Goal: Task Accomplishment & Management: Complete application form

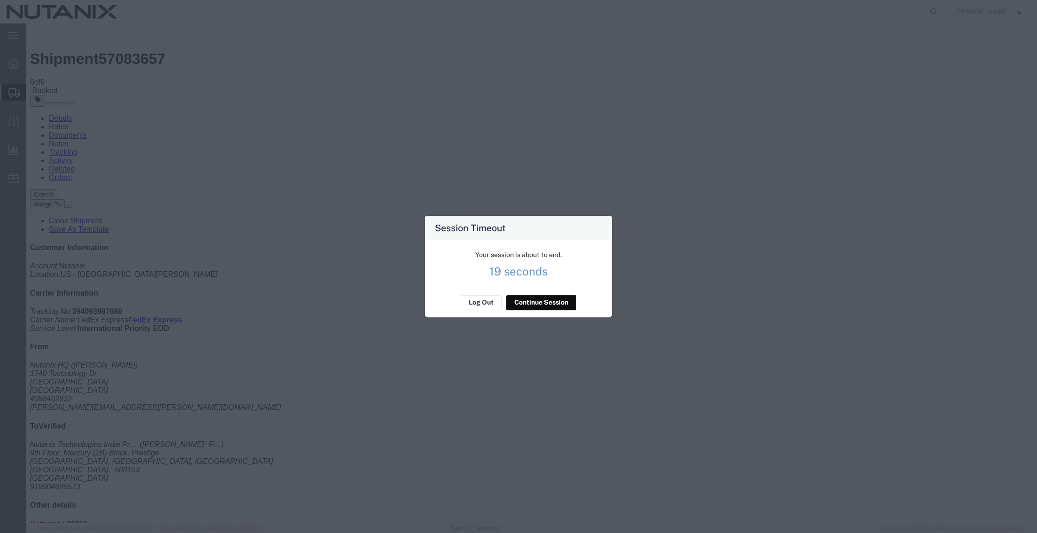
click at [524, 304] on button "Continue Session" at bounding box center [541, 302] width 70 height 15
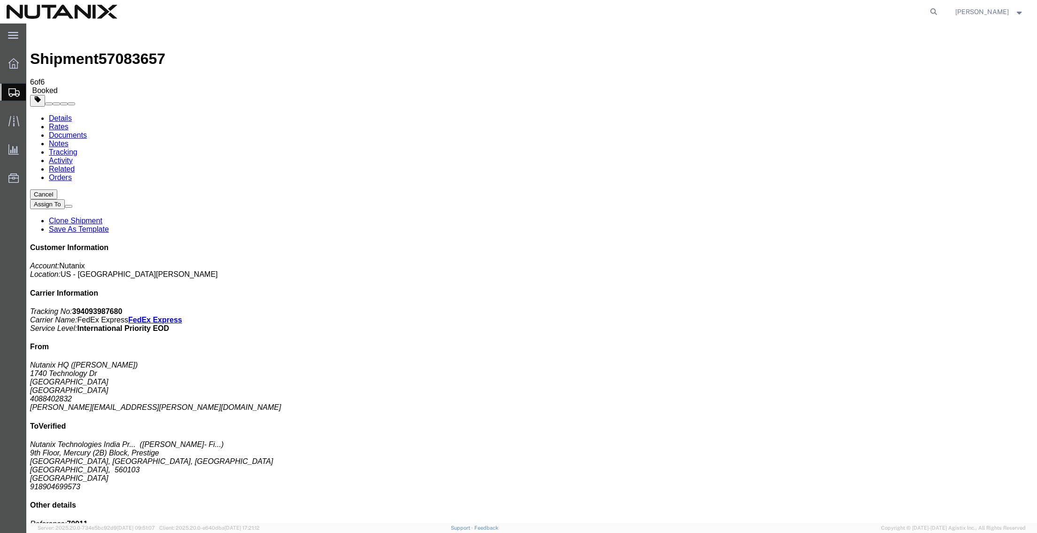
click at [0, 0] on span "Create from Template" at bounding box center [0, 0] width 0 height 0
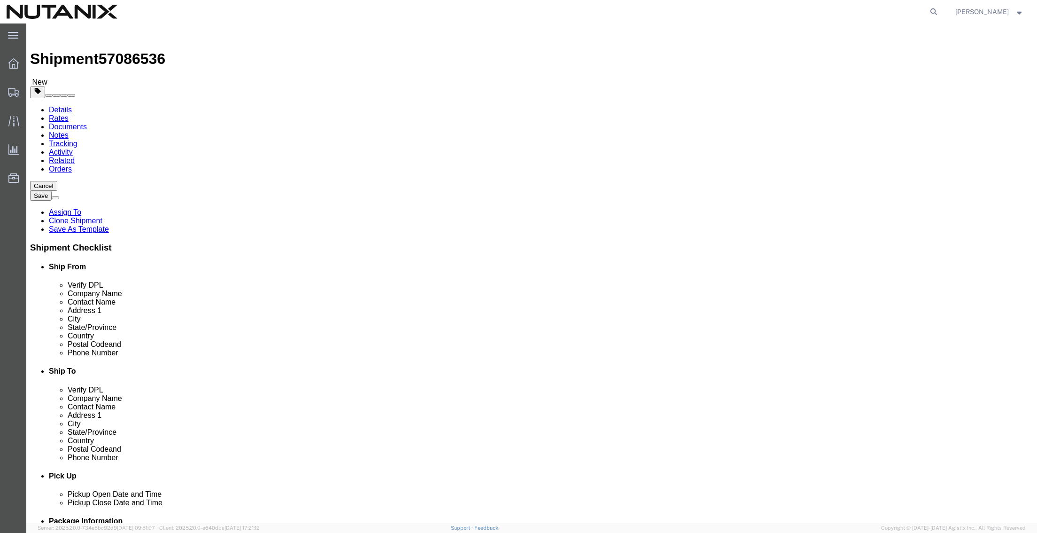
drag, startPoint x: 208, startPoint y: 193, endPoint x: 70, endPoint y: 195, distance: 138.1
click div "Contact Name [PERSON_NAME]"
click p "- Nutanix HQ - ([PERSON_NAME]) [STREET_ADDRESS]"
type input "[PERSON_NAME]"
type input "[PERSON_NAME][EMAIL_ADDRESS][PERSON_NAME][DOMAIN_NAME]"
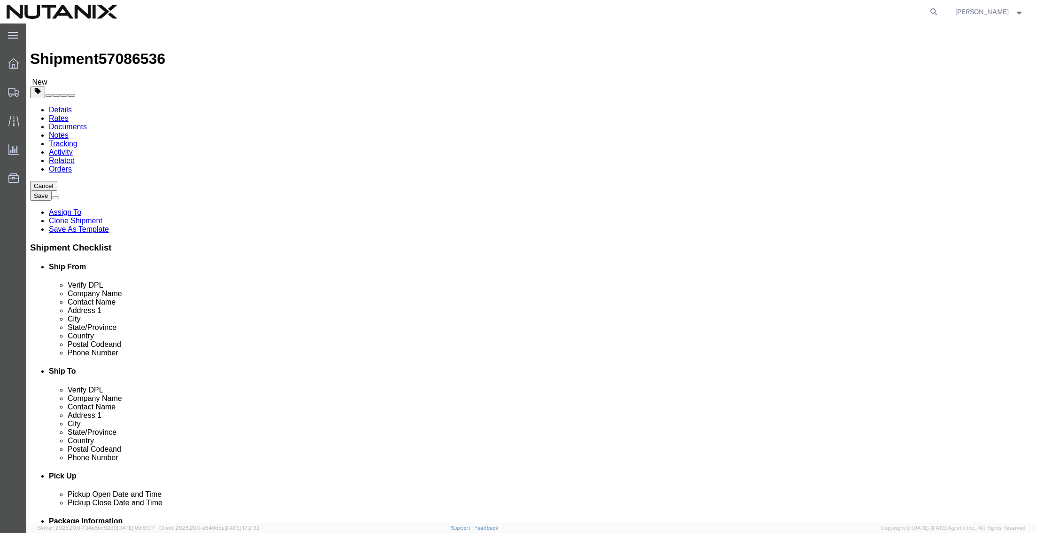
select select "CA"
click input "[PERSON_NAME]"
drag, startPoint x: 641, startPoint y: 193, endPoint x: 539, endPoint y: 189, distance: 102.0
click div "Contact Name [PERSON_NAME]"
type input "[PERSON_NAME]"
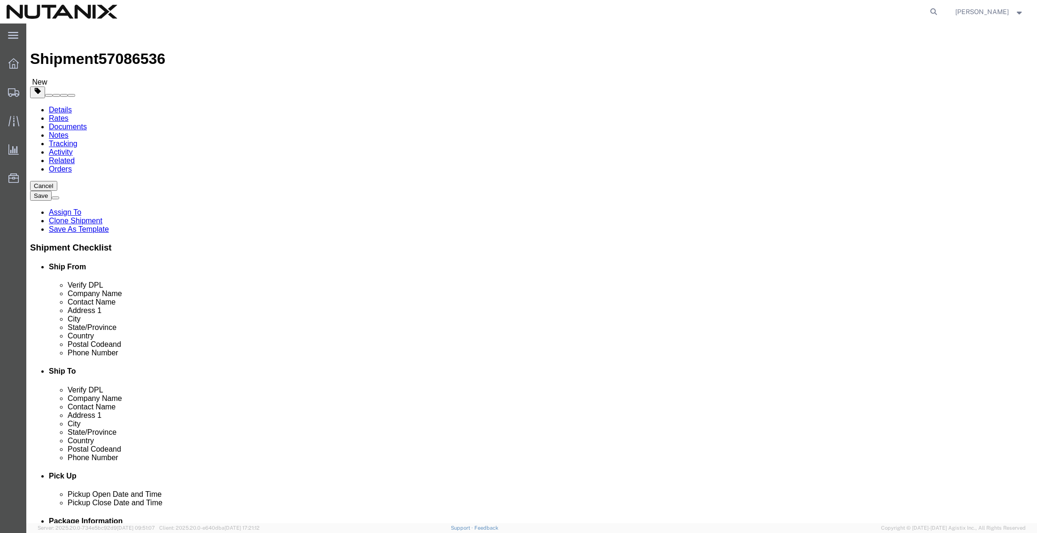
click p "- [PERSON_NAME] - ([PERSON_NAME]) [STREET_ADDRESS]"
type input "97223"
type input "7075272048"
type input "[PERSON_NAME][EMAIL_ADDRESS][PERSON_NAME][DOMAIN_NAME]"
select select "OR"
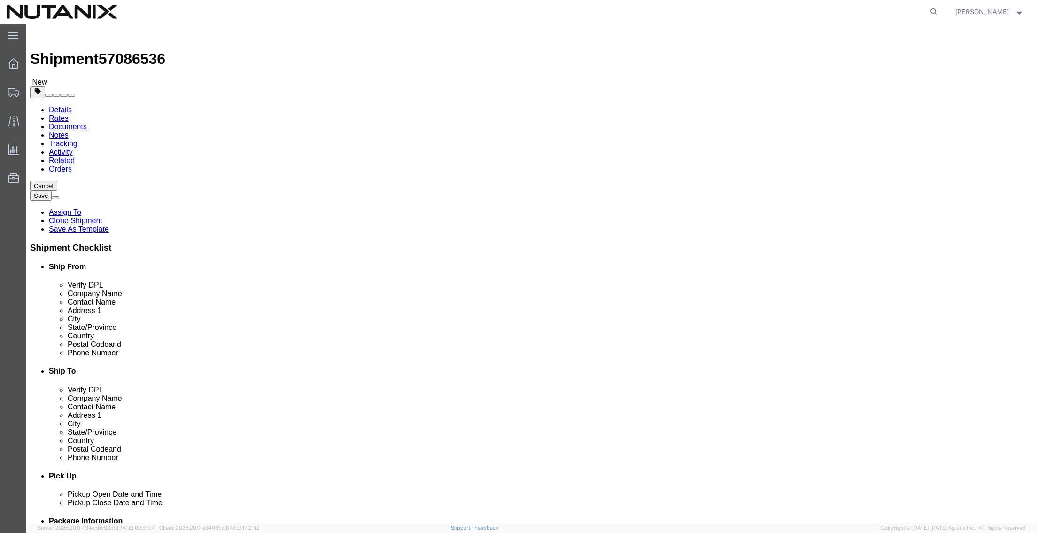
type input "[PERSON_NAME]"
drag, startPoint x: 617, startPoint y: 176, endPoint x: 586, endPoint y: 176, distance: 31.0
click input "[PERSON_NAME]"
paste input "[PERSON_NAME]"
type input "[PERSON_NAME]"
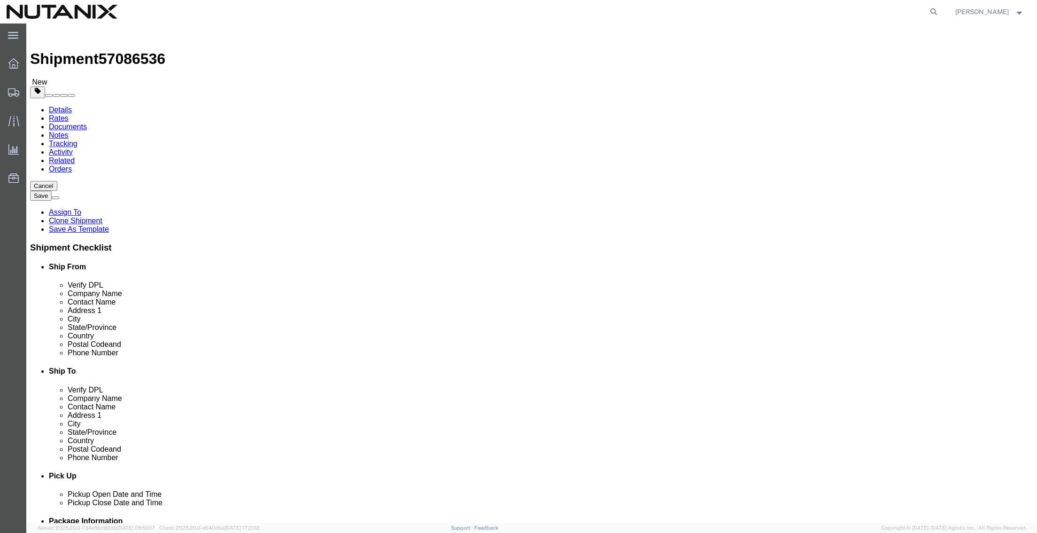
drag, startPoint x: 622, startPoint y: 192, endPoint x: 585, endPoint y: 195, distance: 36.8
click input "[PERSON_NAME]"
paste input "[PERSON_NAME]"
type input "[PERSON_NAME]"
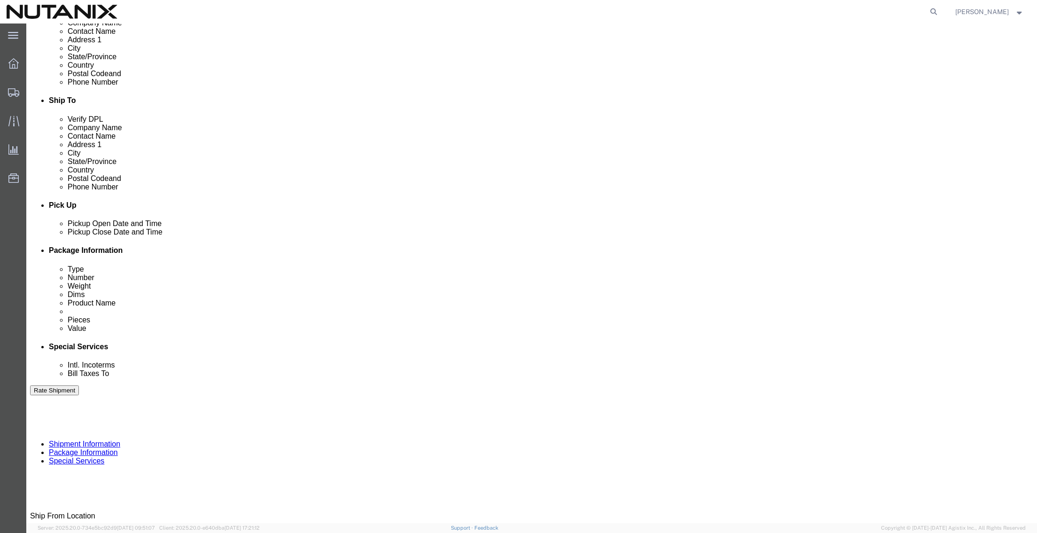
scroll to position [282, 0]
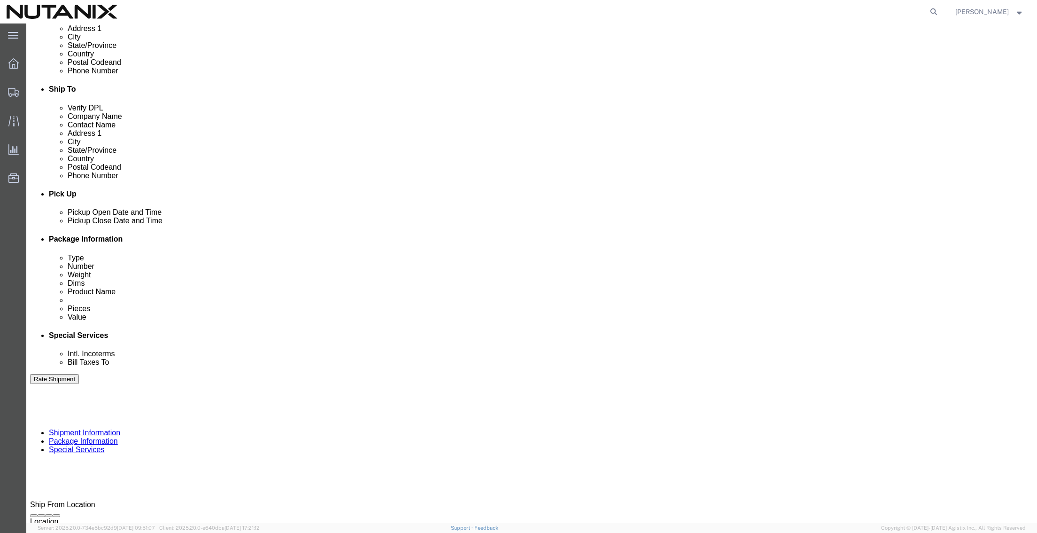
drag, startPoint x: 801, startPoint y: 484, endPoint x: 796, endPoint y: 479, distance: 7.3
click button "Continue"
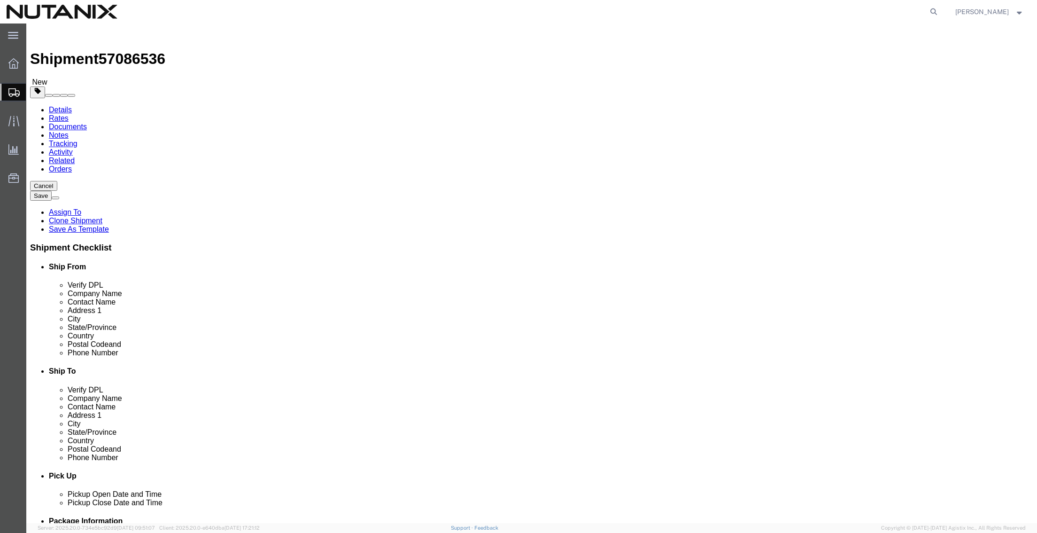
drag, startPoint x: 184, startPoint y: 203, endPoint x: 72, endPoint y: 186, distance: 113.1
click div "Package Type Select Envelope Large Box Medium Box PAK Rack Small Box Tube Your …"
type input "16"
type input "12"
type input "4"
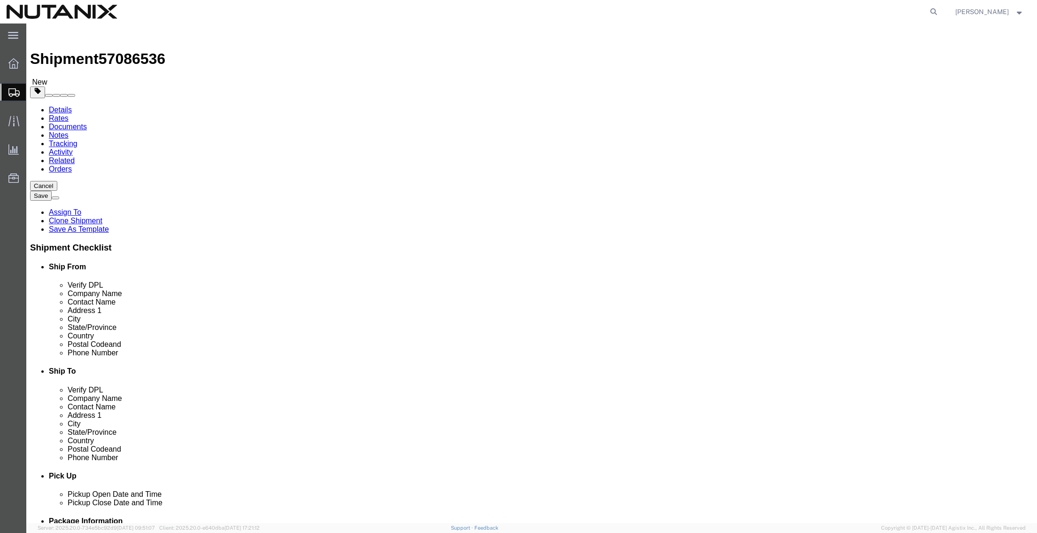
click button "Continue"
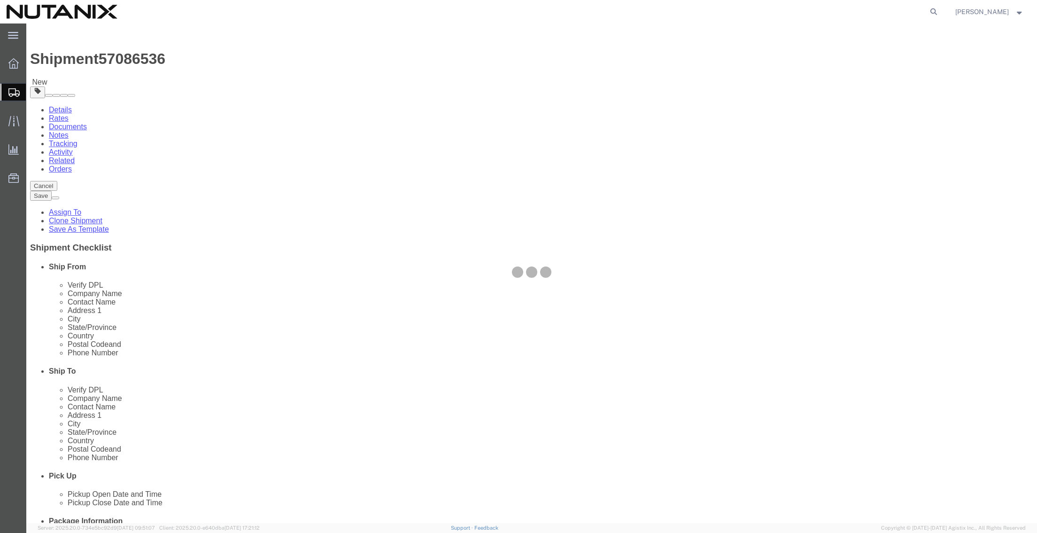
select select
select select "COSTCENTER"
select select "59652"
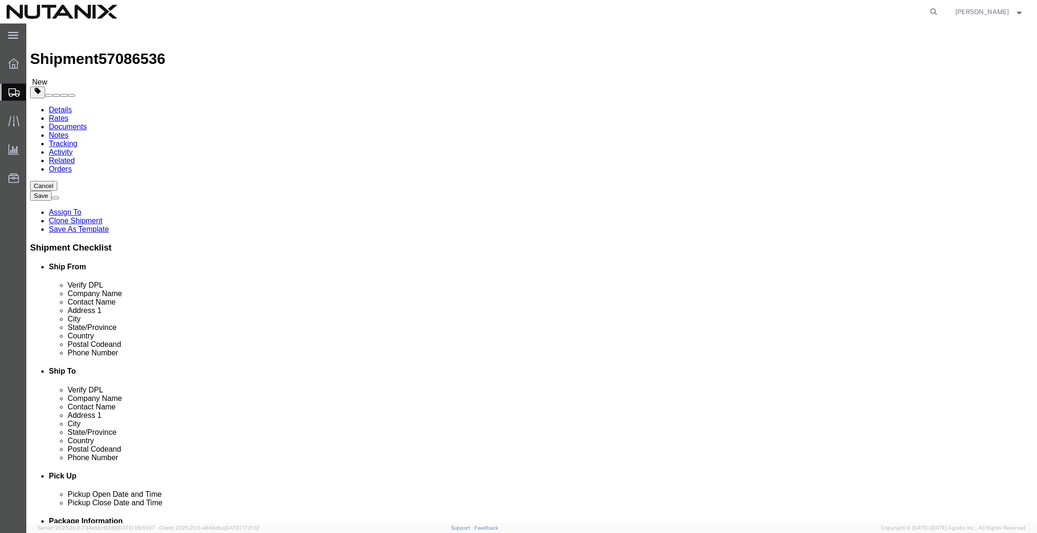
click select "Select Adult Signature Required Direct Signature Required No Signature Required…"
select select
click select "Select Adult Signature Required Direct Signature Required No Signature Required…"
select select "12"
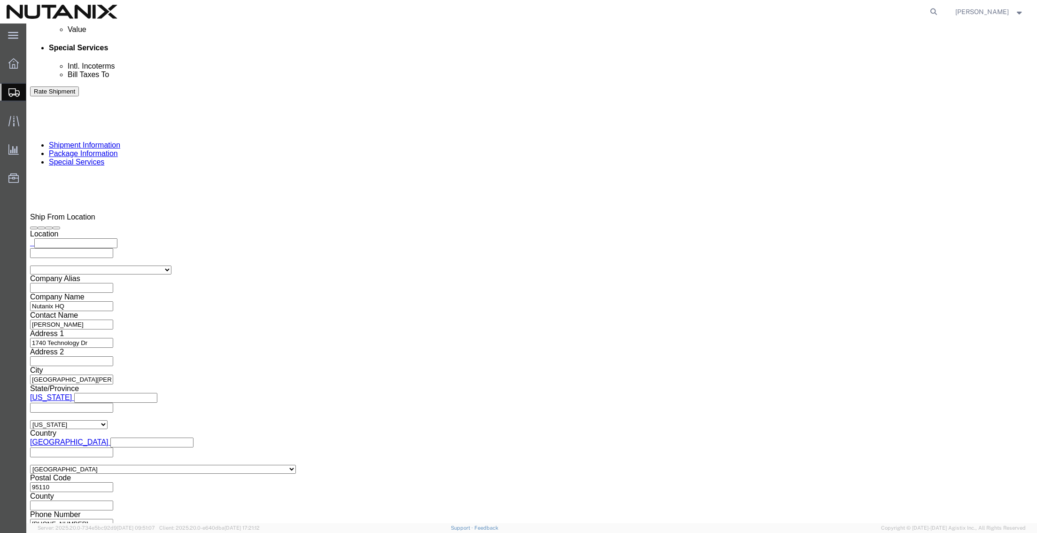
scroll to position [564, 0]
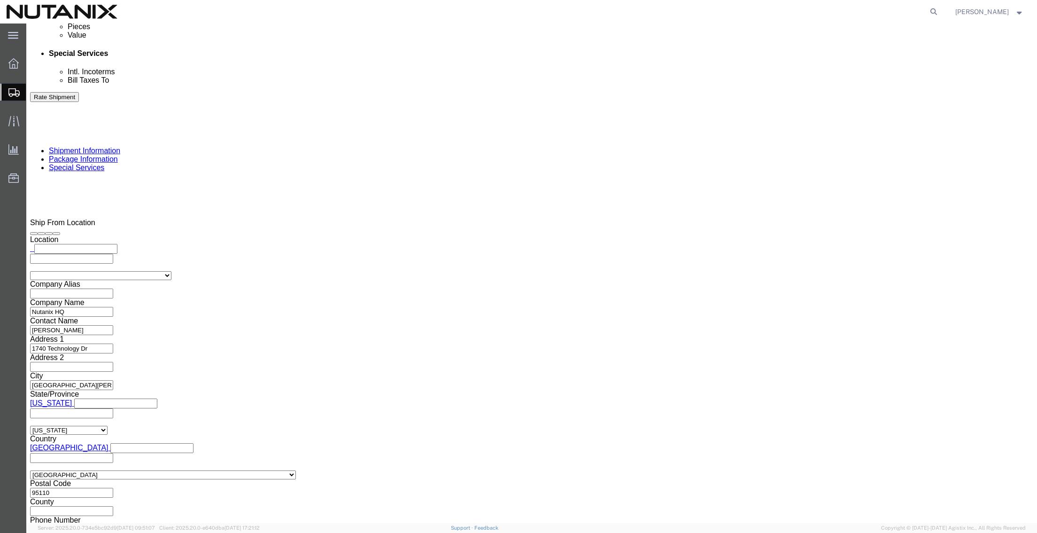
click input "text"
paste input "[PERSON_NAME][EMAIL_ADDRESS][DOMAIN_NAME]"
type input "[PERSON_NAME][EMAIL_ADDRESS][DOMAIN_NAME]"
click button "Rate Shipment"
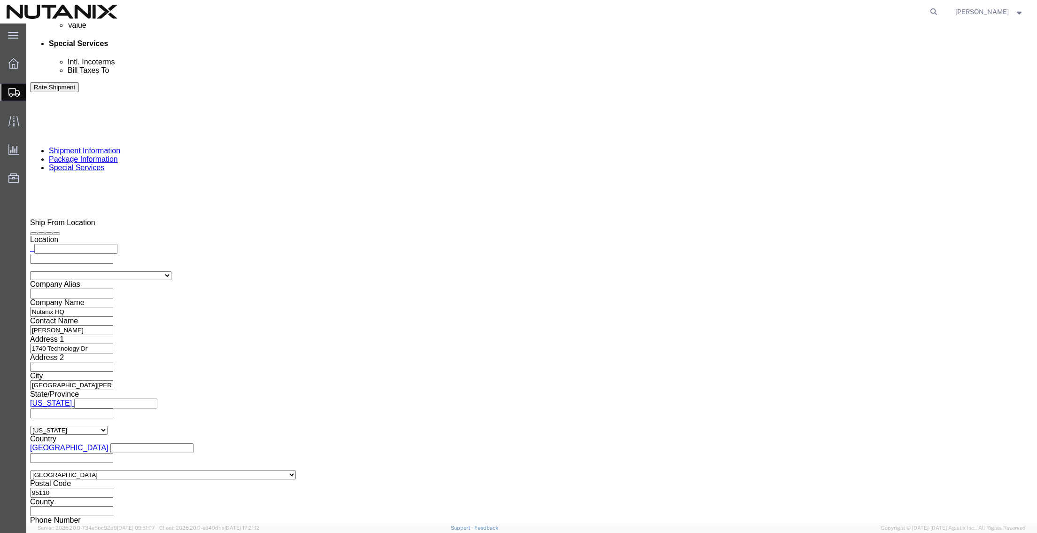
click button "Rate Shipment"
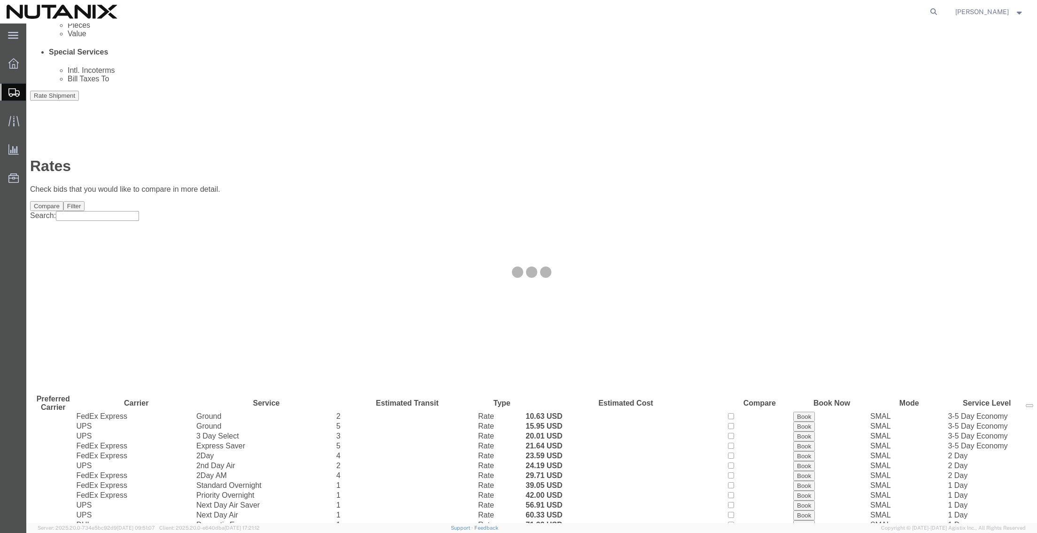
scroll to position [0, 0]
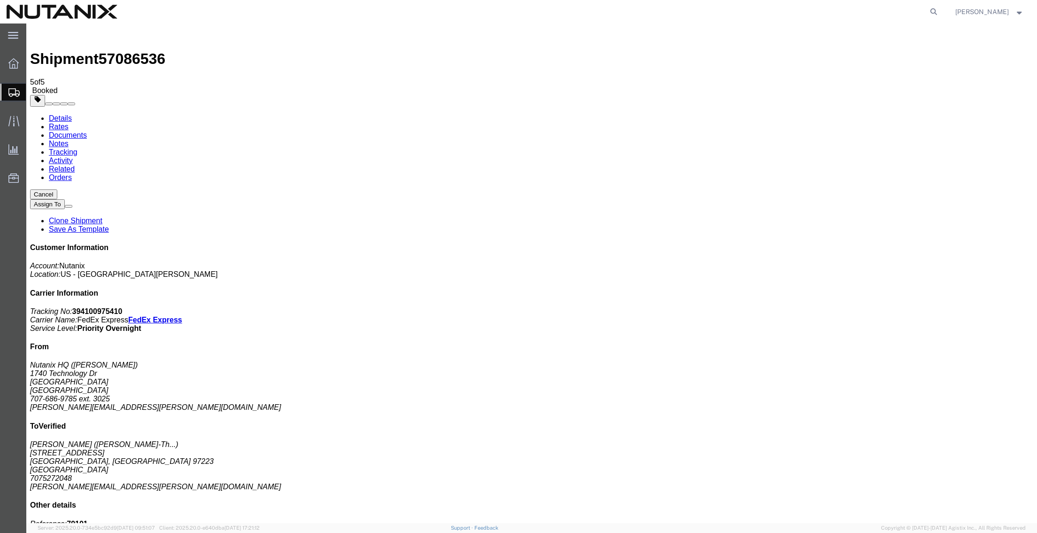
drag, startPoint x: 500, startPoint y: 185, endPoint x: 114, endPoint y: 184, distance: 386.1
